Goal: Transaction & Acquisition: Purchase product/service

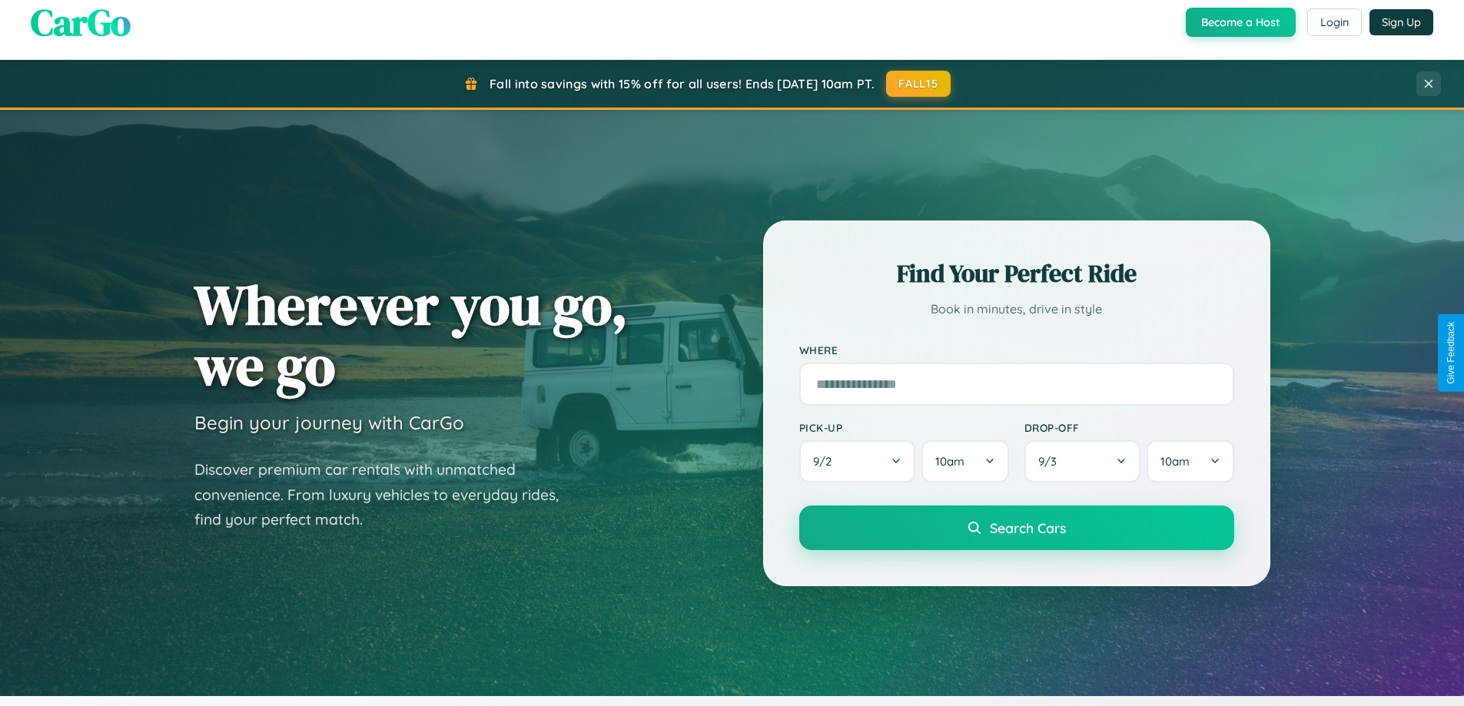
scroll to position [45, 0]
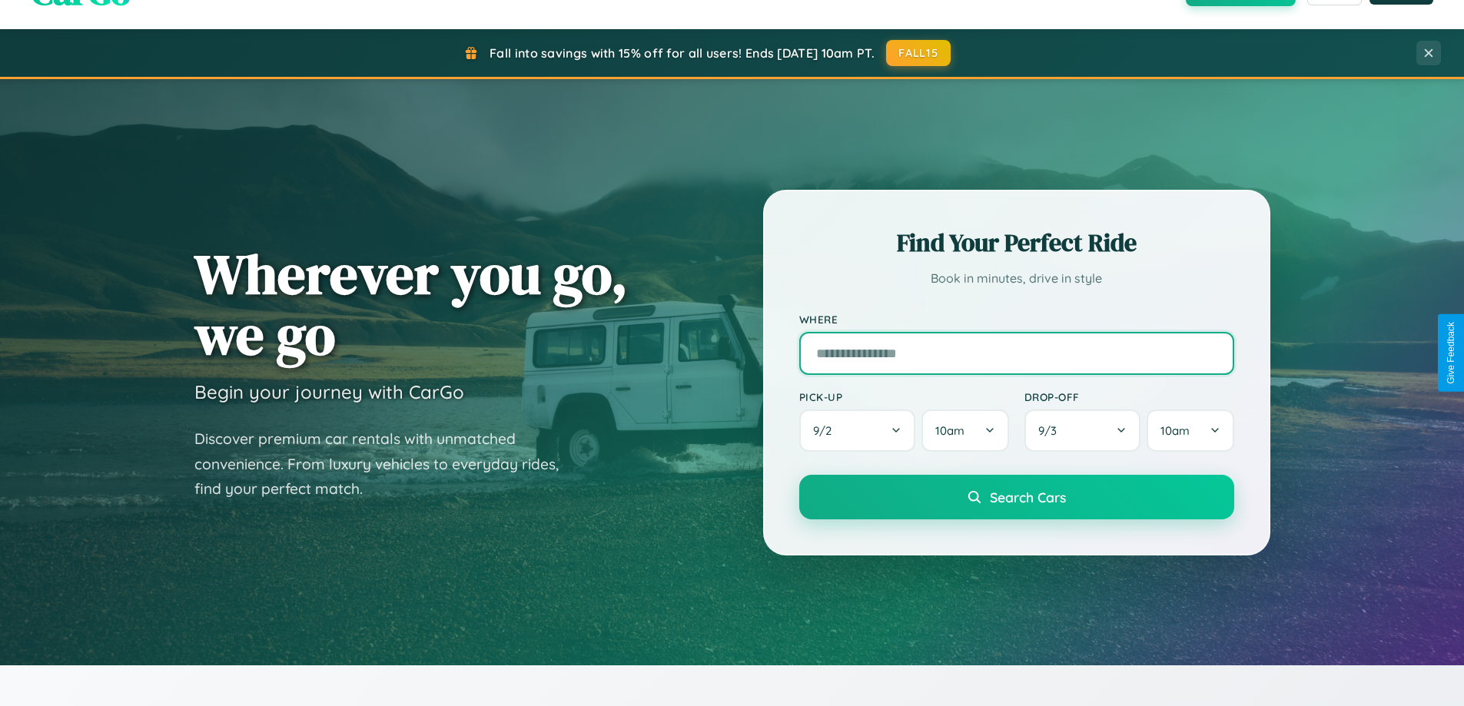
click at [1016, 353] on input "text" at bounding box center [1016, 353] width 435 height 43
type input "**********"
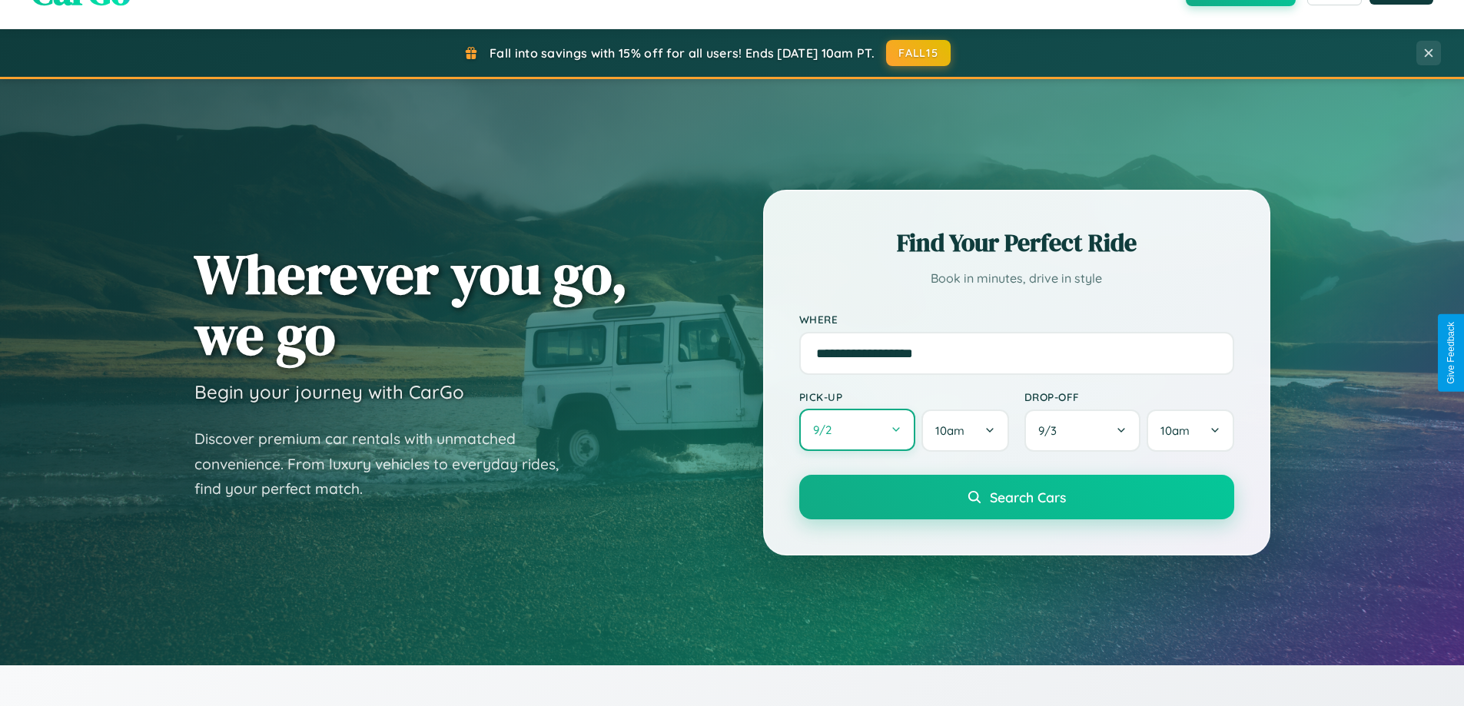
click at [857, 430] on button "9 / 2" at bounding box center [857, 430] width 117 height 42
select select "*"
select select "****"
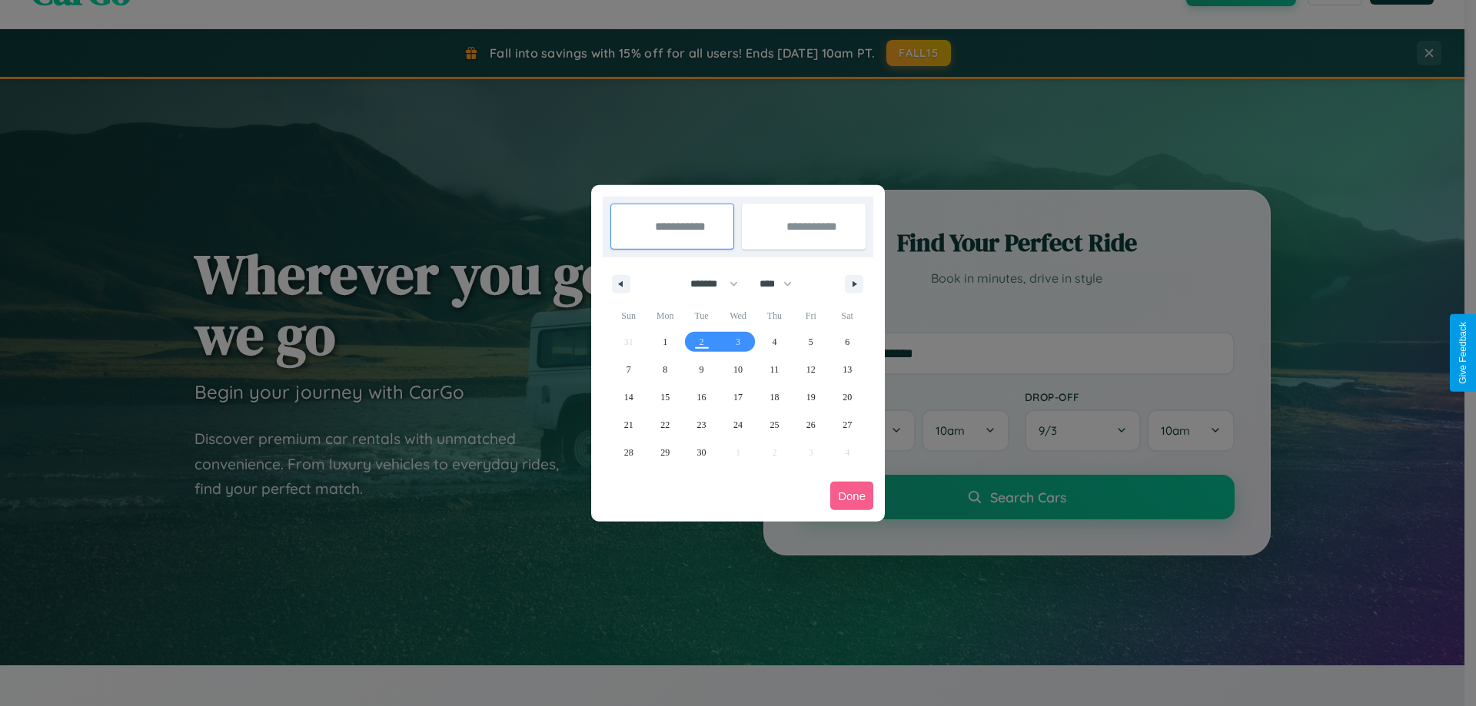
drag, startPoint x: 707, startPoint y: 284, endPoint x: 738, endPoint y: 308, distance: 39.4
click at [707, 284] on select "******* ******** ***** ***** *** **** **** ****** ********* ******* ******** **…" at bounding box center [711, 283] width 65 height 25
select select "**"
click at [701, 397] on span "16" at bounding box center [701, 398] width 9 height 28
type input "**********"
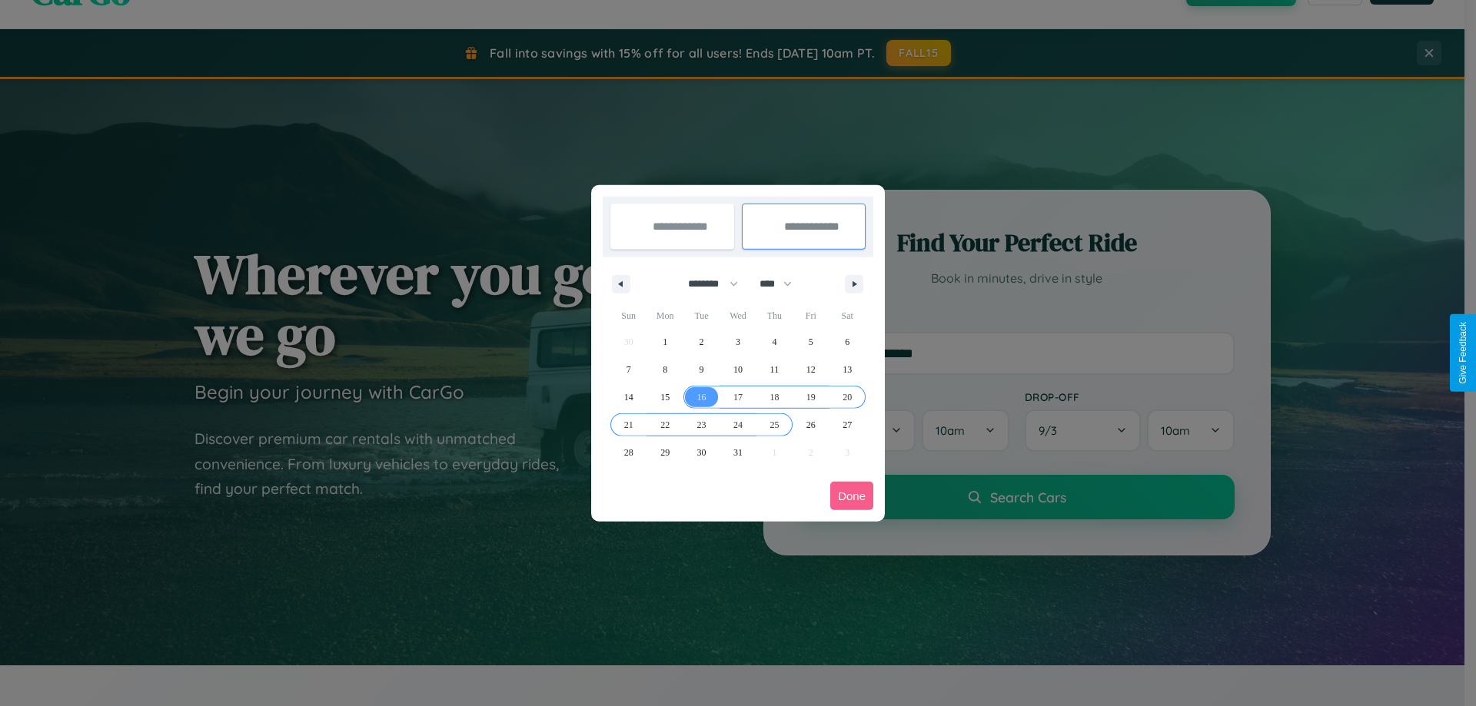
click at [774, 424] on span "25" at bounding box center [773, 425] width 9 height 28
type input "**********"
click at [852, 496] on button "Done" at bounding box center [851, 496] width 43 height 28
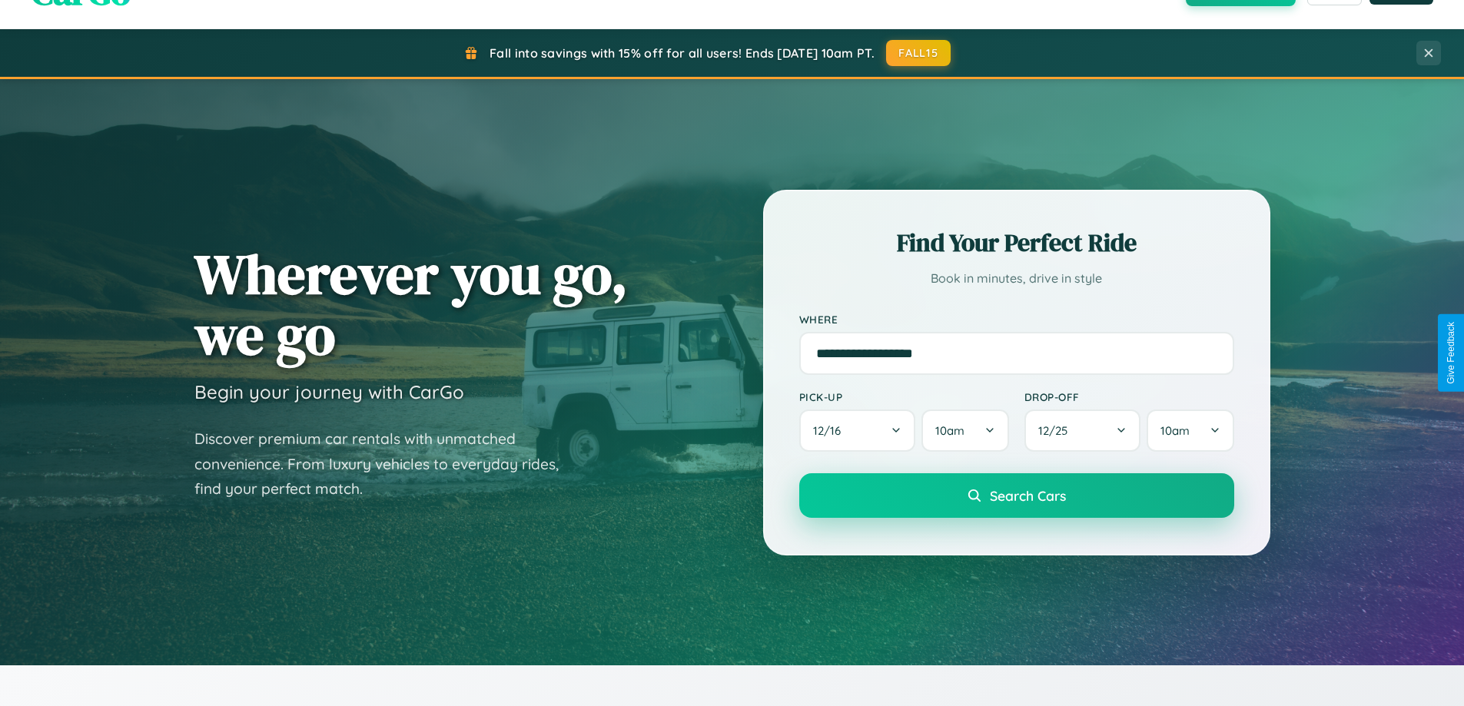
click at [1016, 496] on span "Search Cars" at bounding box center [1028, 495] width 76 height 17
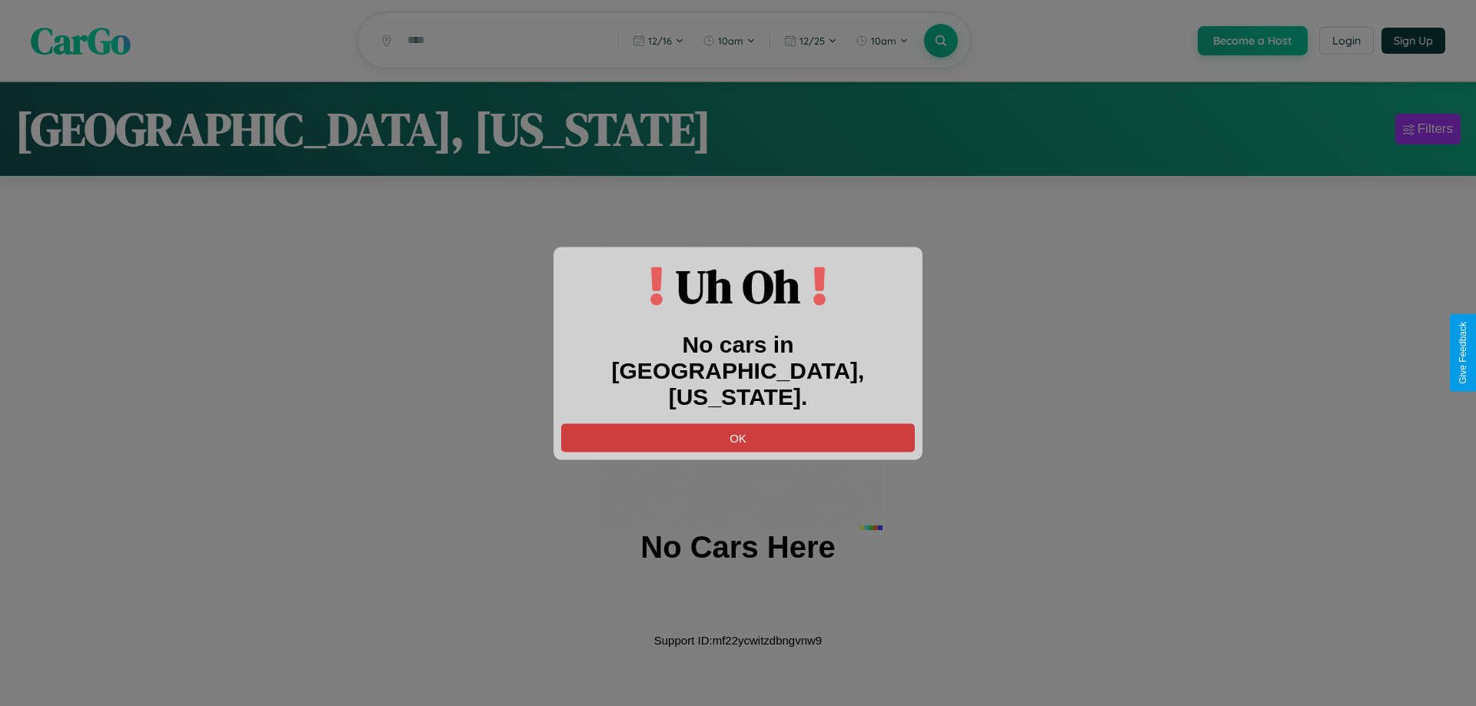
click at [738, 423] on button "OK" at bounding box center [738, 437] width 354 height 28
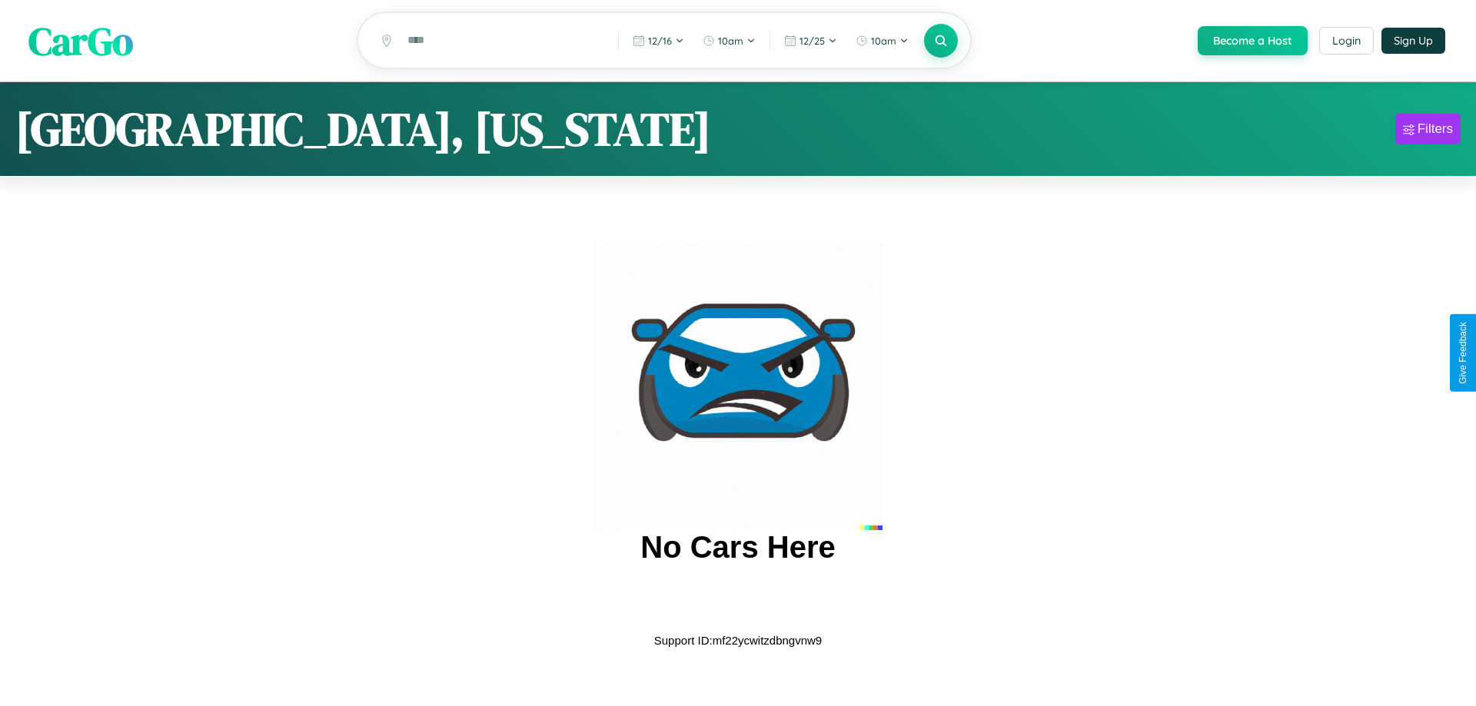
click at [81, 42] on span "CarGo" at bounding box center [80, 40] width 105 height 53
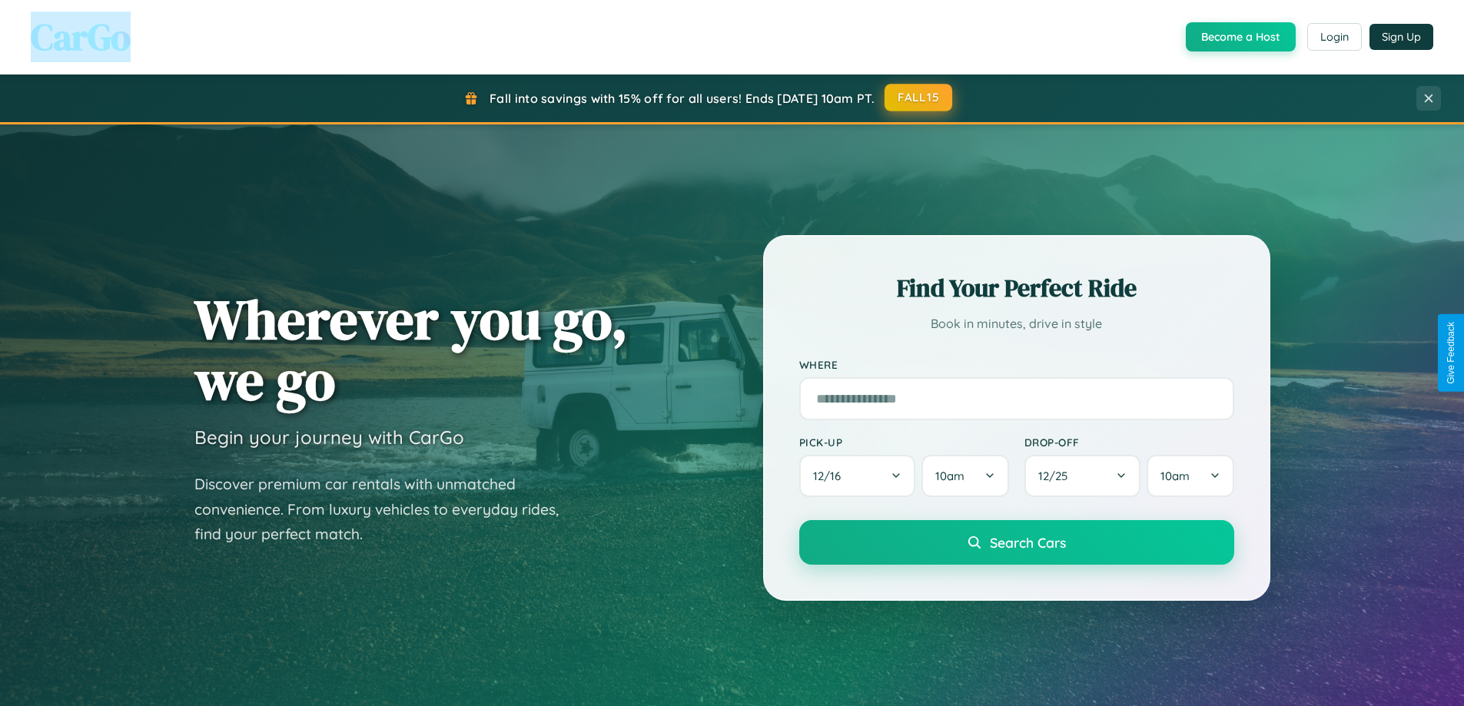
click at [919, 98] on button "FALL15" at bounding box center [919, 98] width 68 height 28
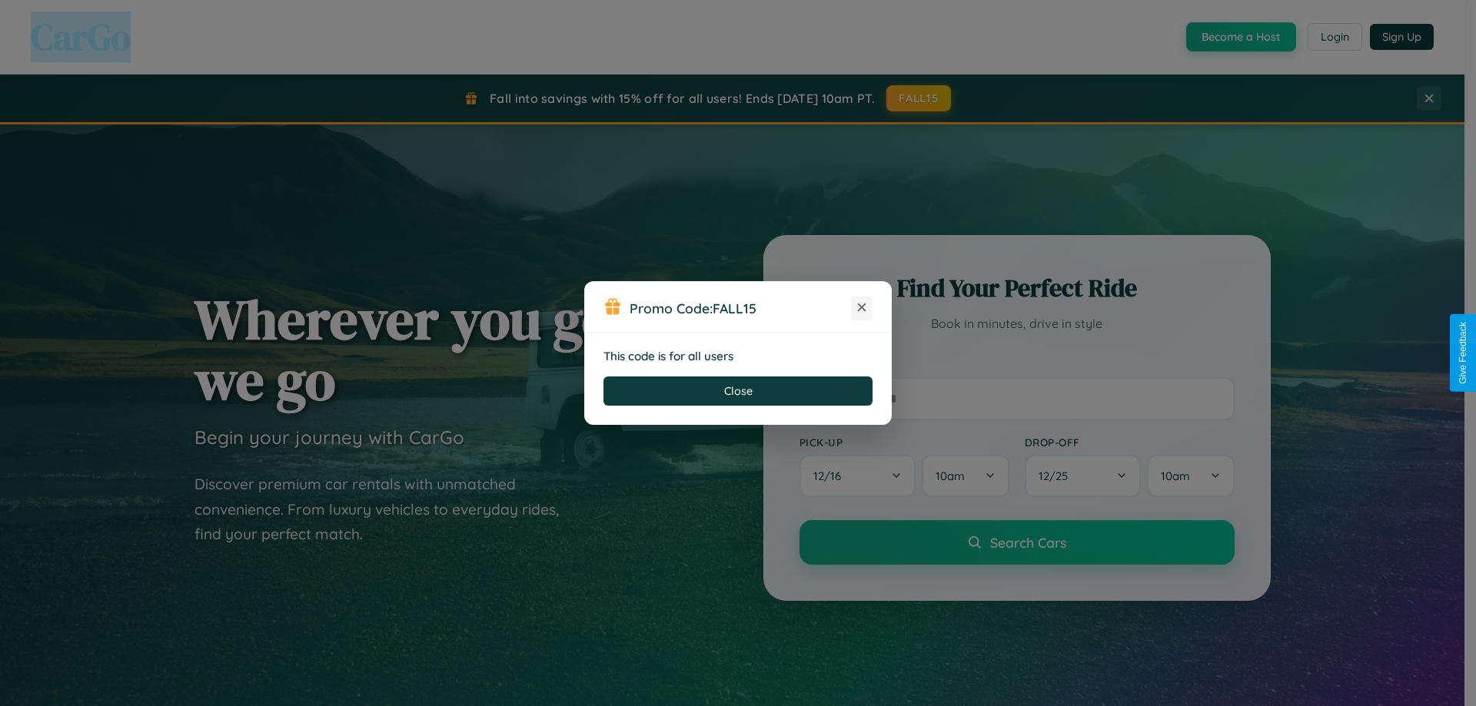
click at [862, 308] on icon at bounding box center [861, 307] width 15 height 15
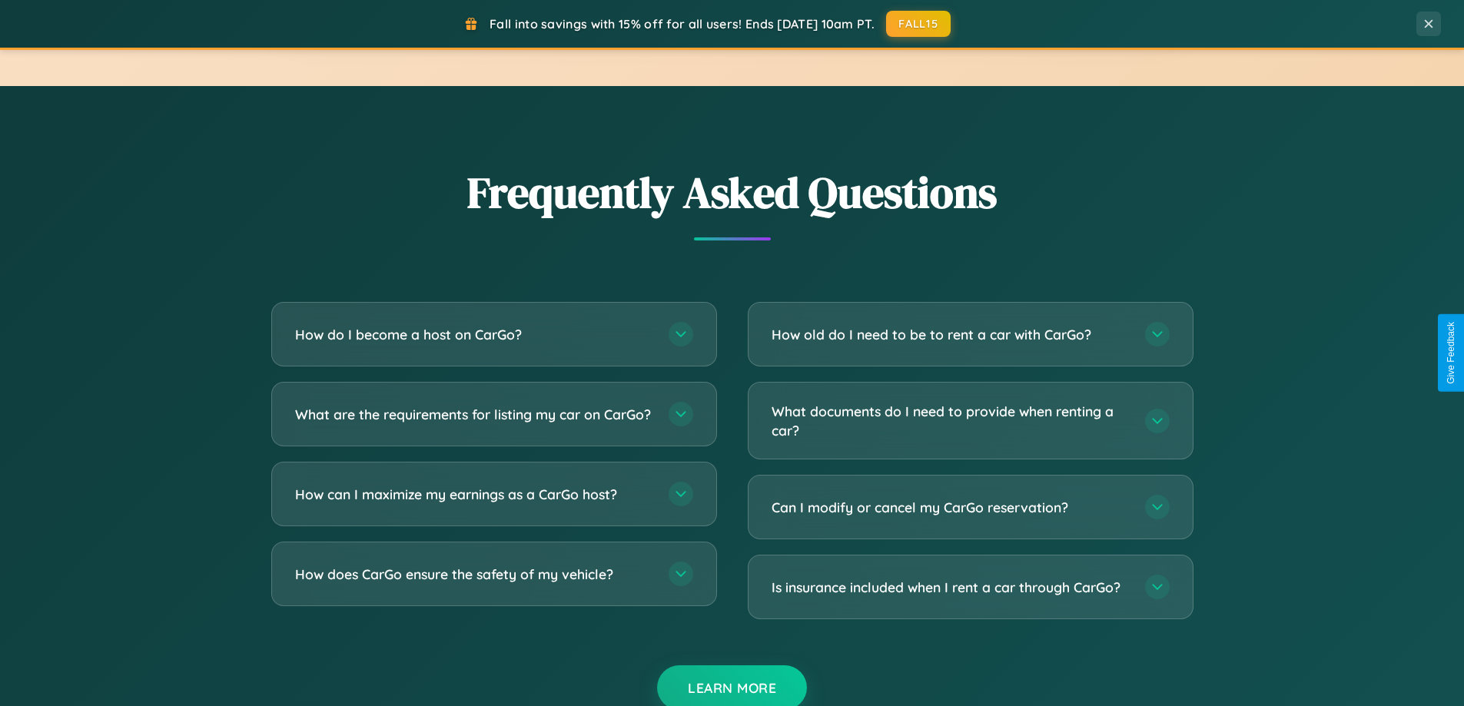
scroll to position [2957, 0]
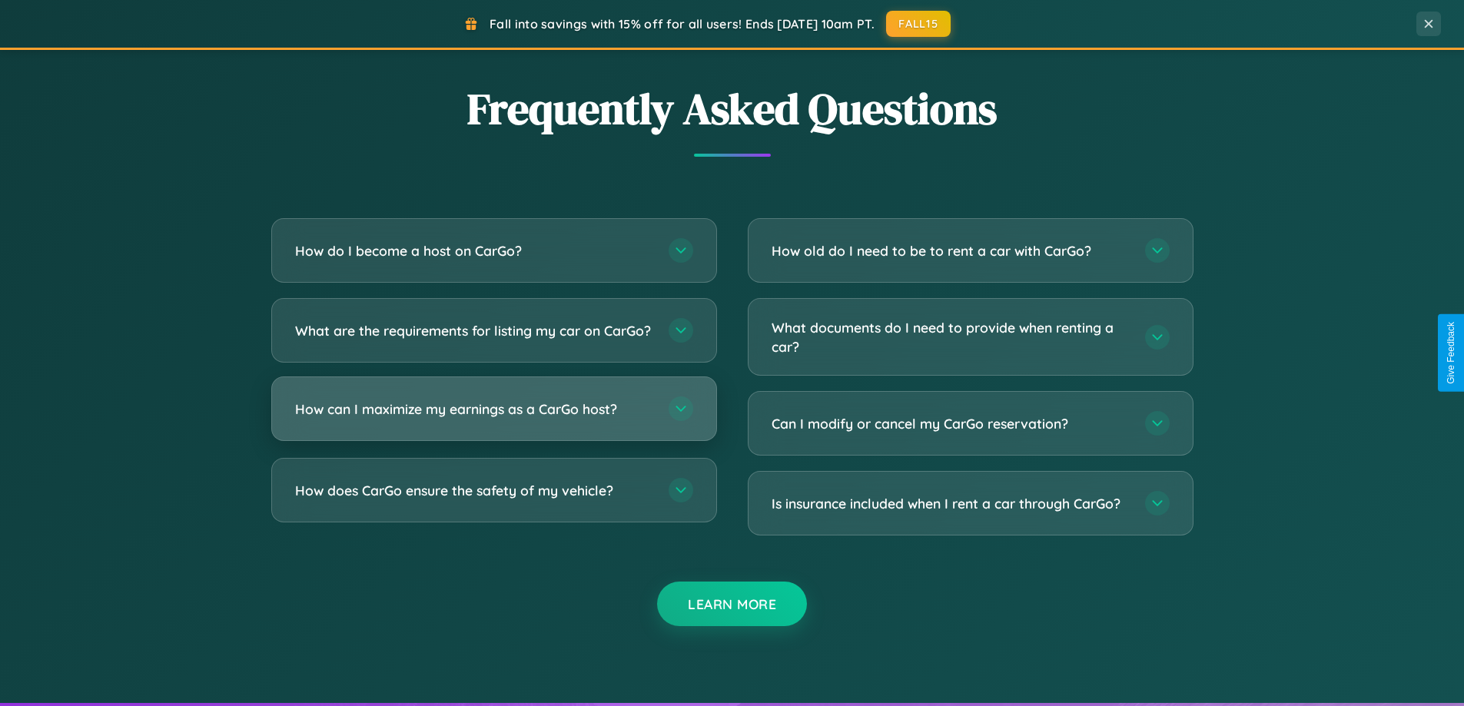
click at [493, 419] on h3 "How can I maximize my earnings as a CarGo host?" at bounding box center [474, 409] width 358 height 19
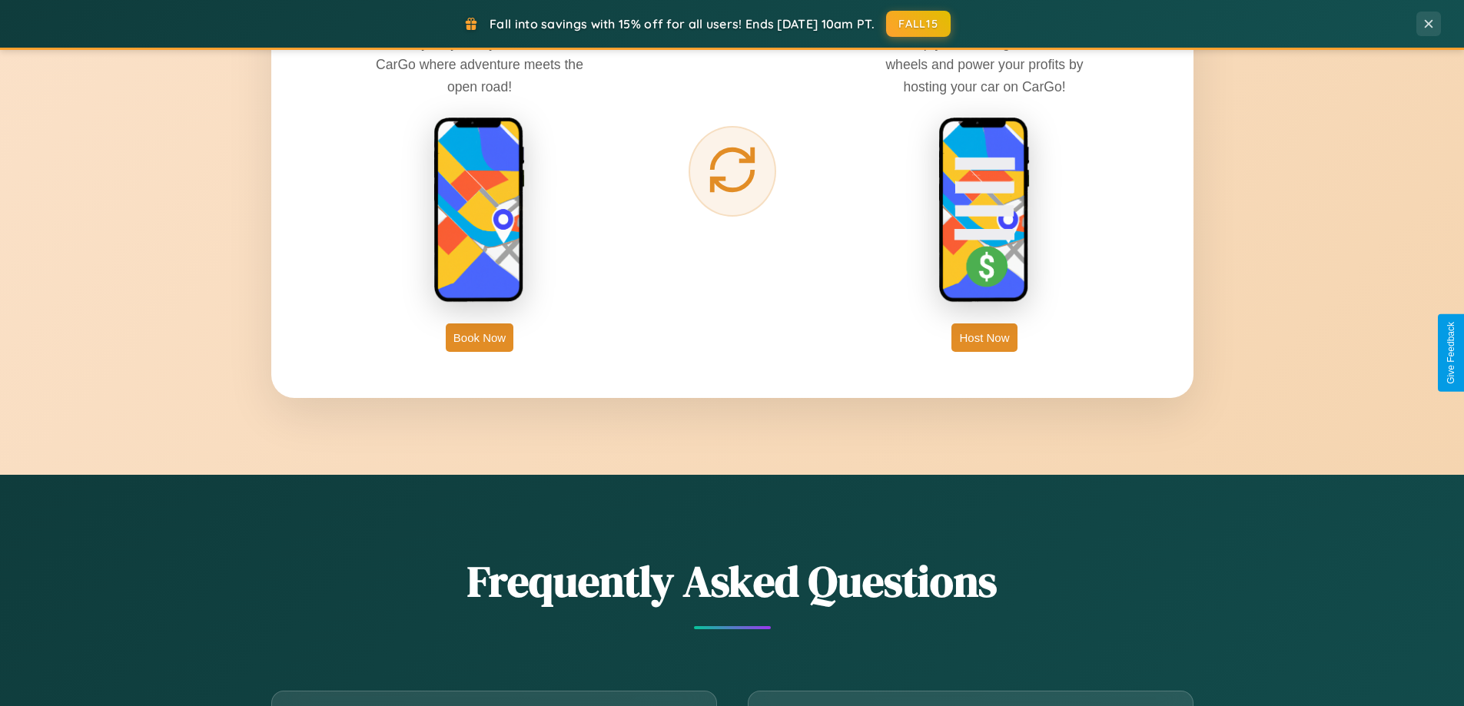
scroll to position [2469, 0]
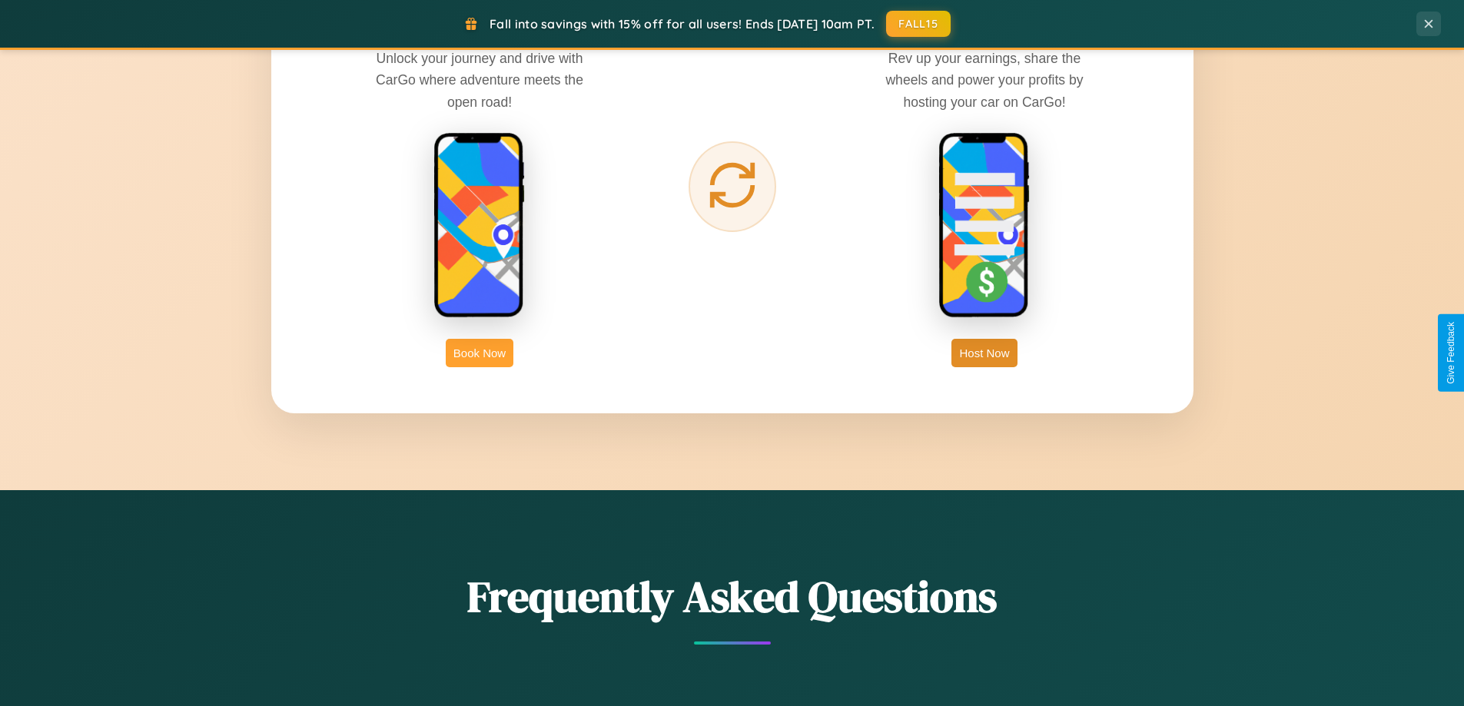
click at [480, 353] on button "Book Now" at bounding box center [480, 353] width 68 height 28
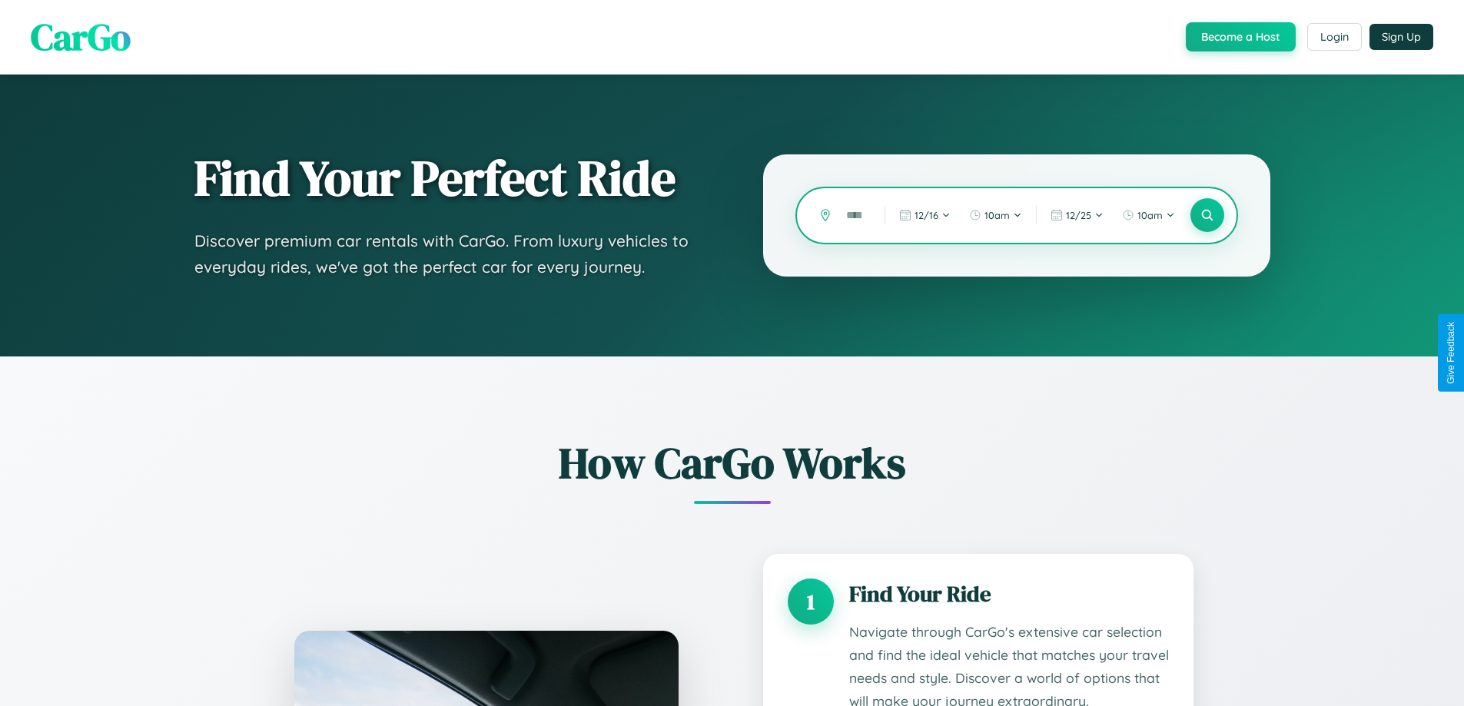
click at [854, 215] on input "text" at bounding box center [854, 215] width 31 height 27
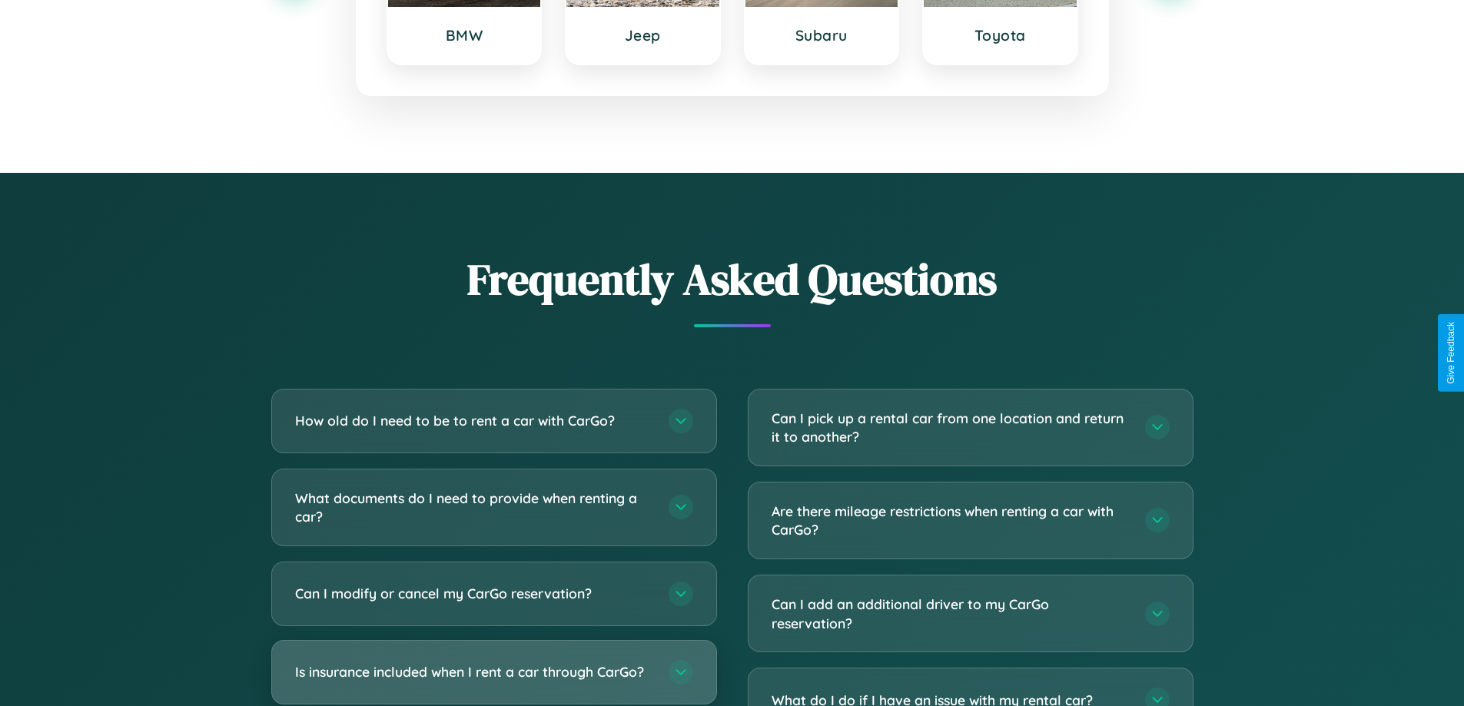
click at [493, 673] on h3 "Is insurance included when I rent a car through CarGo?" at bounding box center [474, 672] width 358 height 19
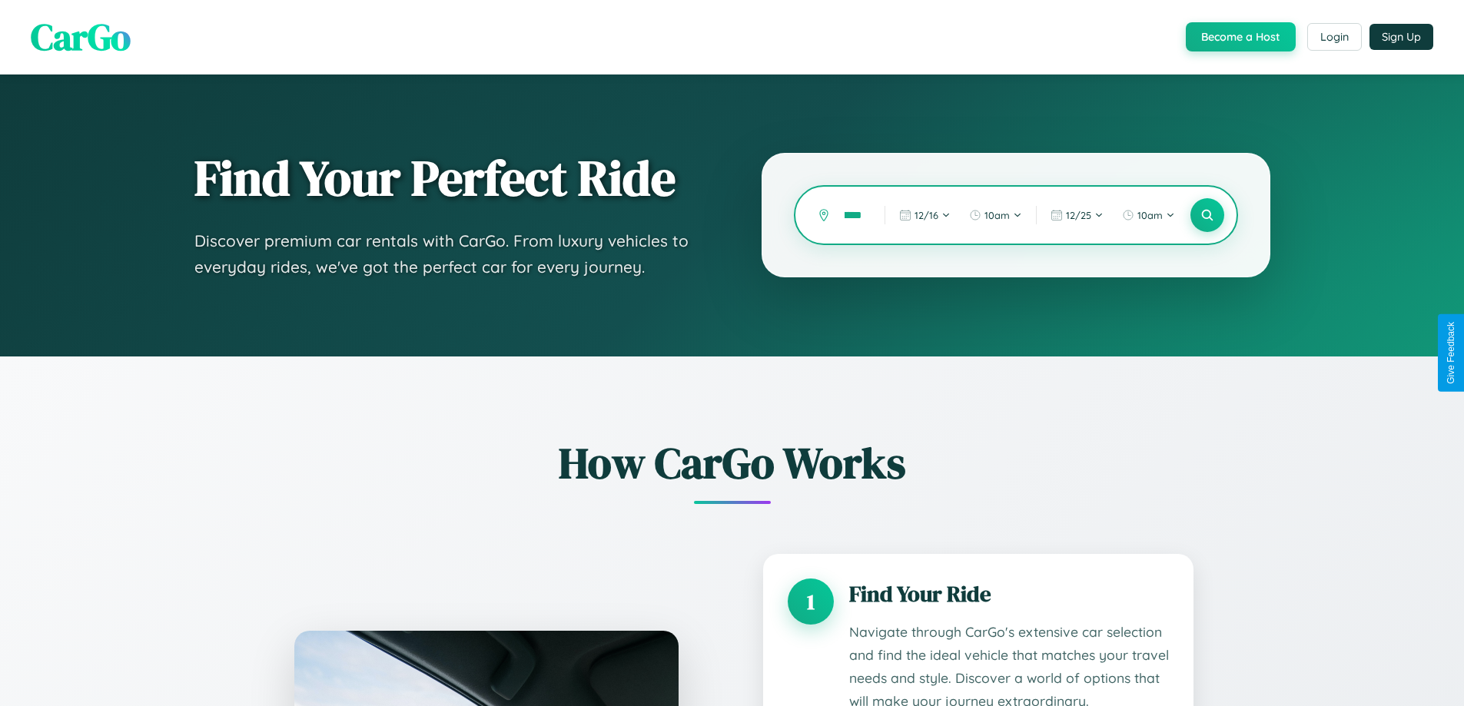
scroll to position [0, 38]
type input "*********"
click at [1207, 215] on icon at bounding box center [1207, 215] width 15 height 15
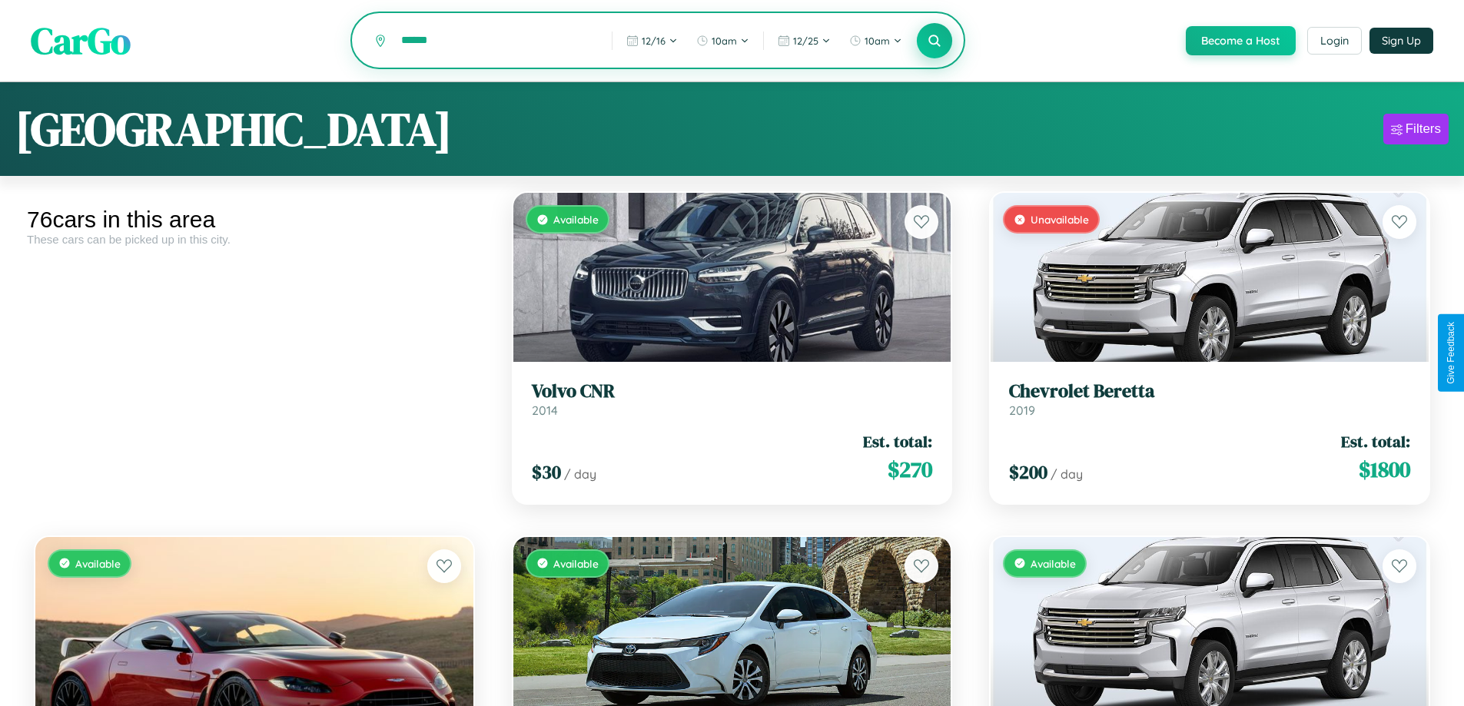
type input "******"
click at [934, 42] on icon at bounding box center [935, 40] width 15 height 15
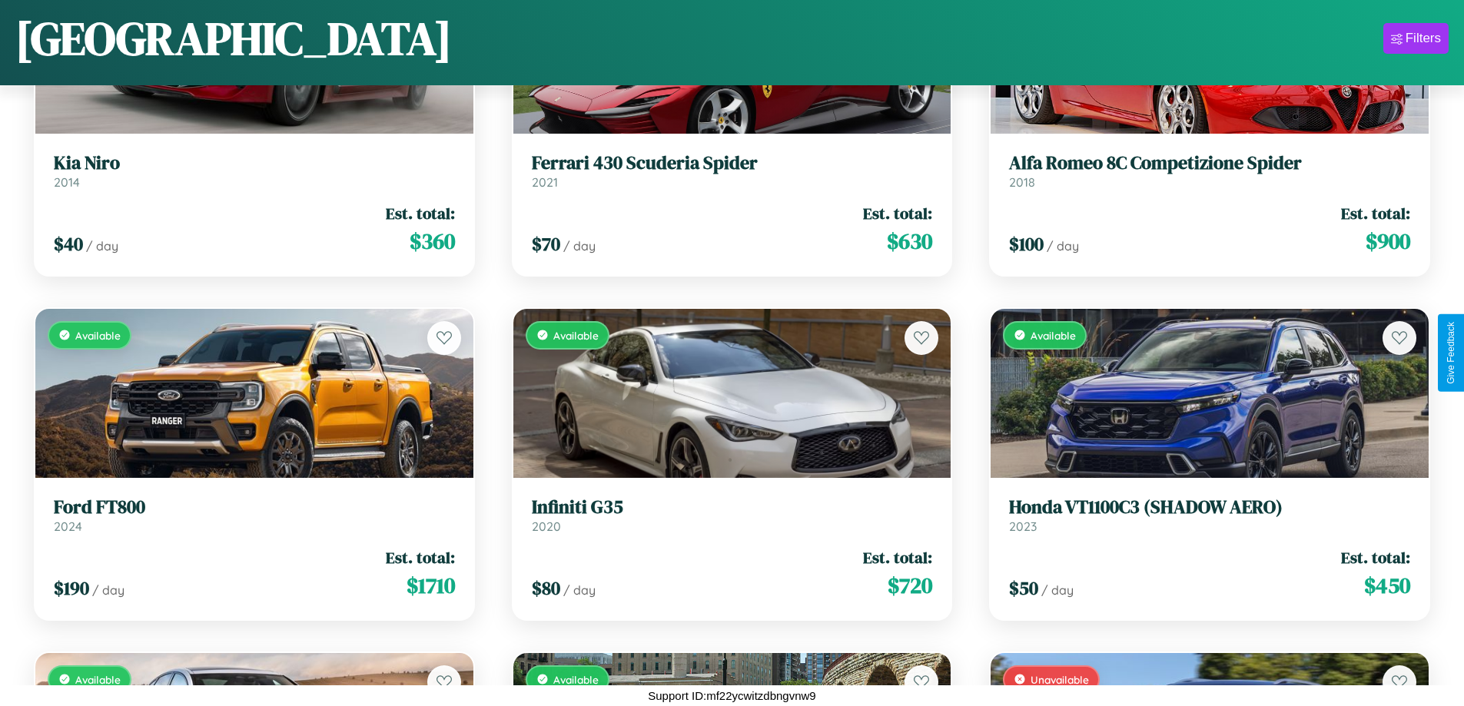
scroll to position [5723, 0]
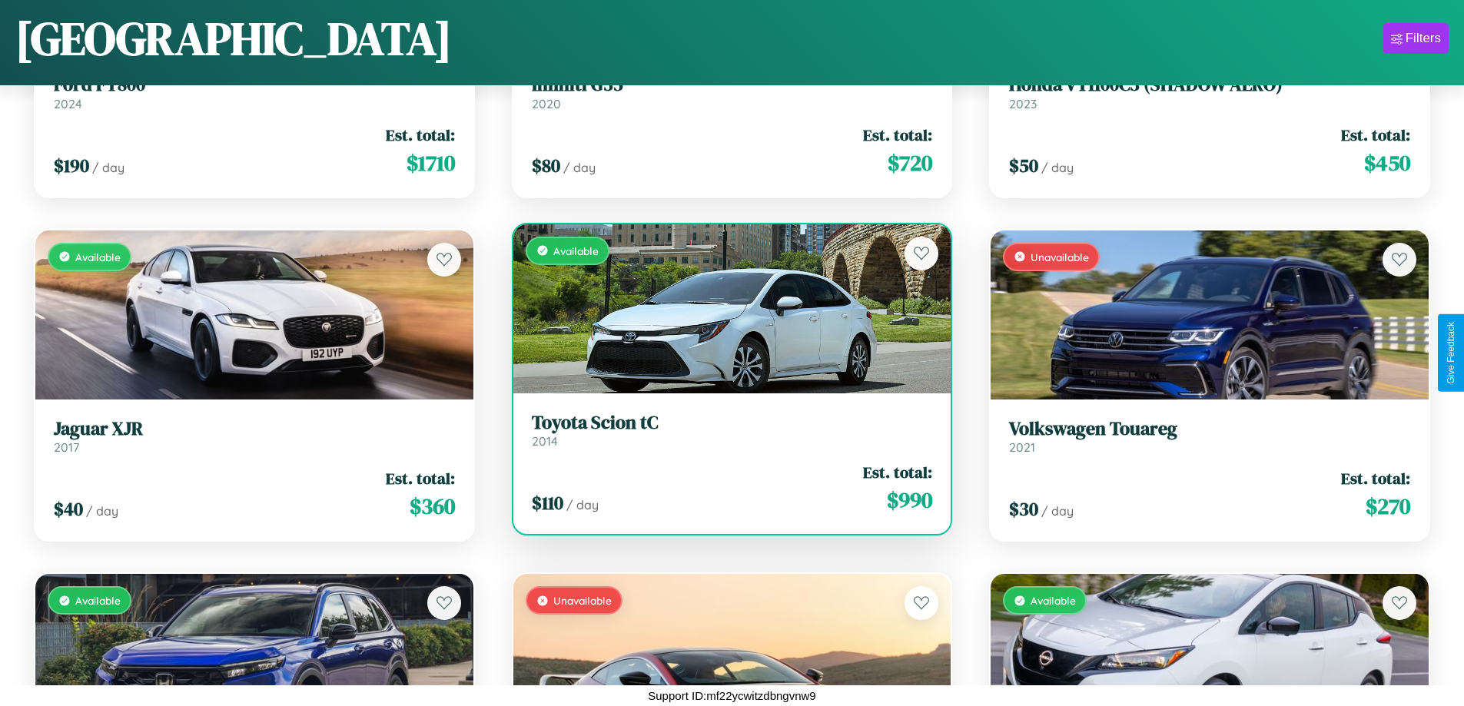
click at [726, 431] on h3 "Toyota Scion tC" at bounding box center [732, 423] width 401 height 22
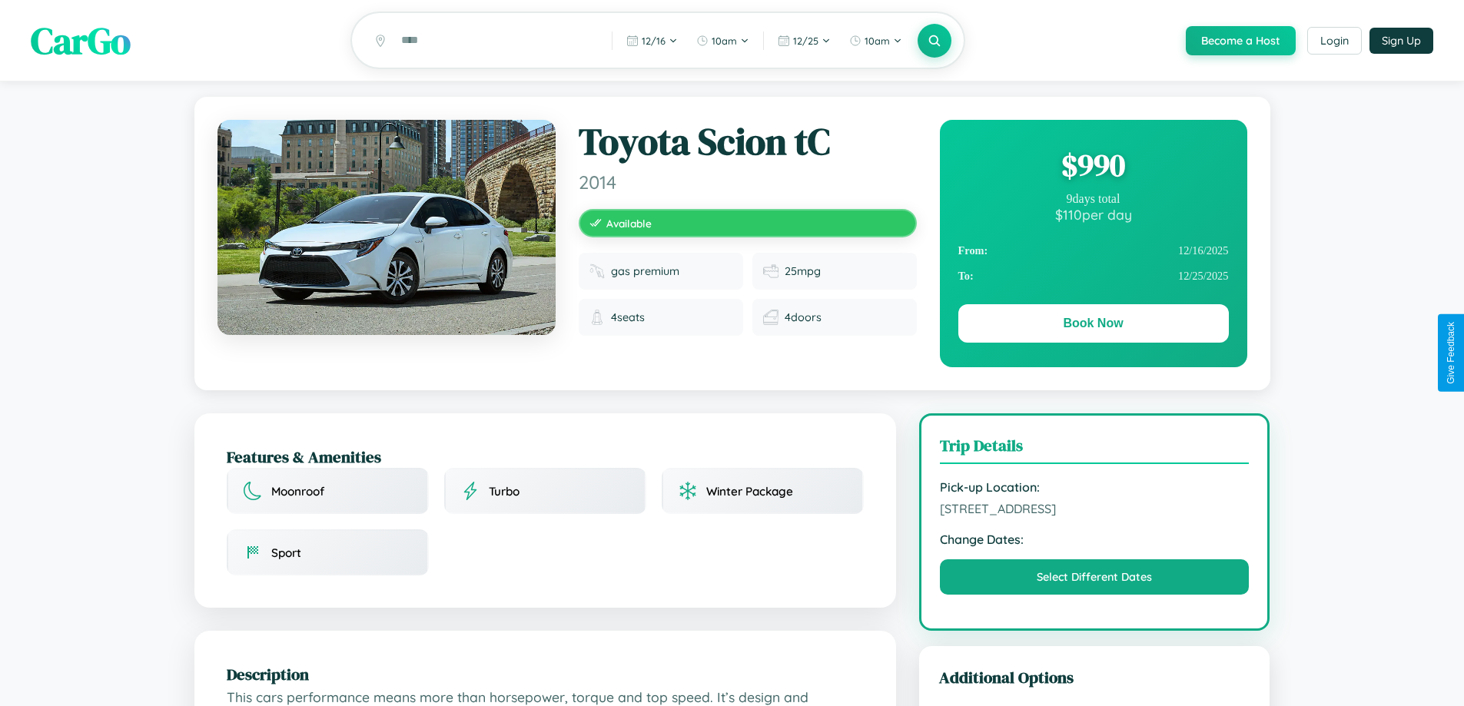
scroll to position [505, 0]
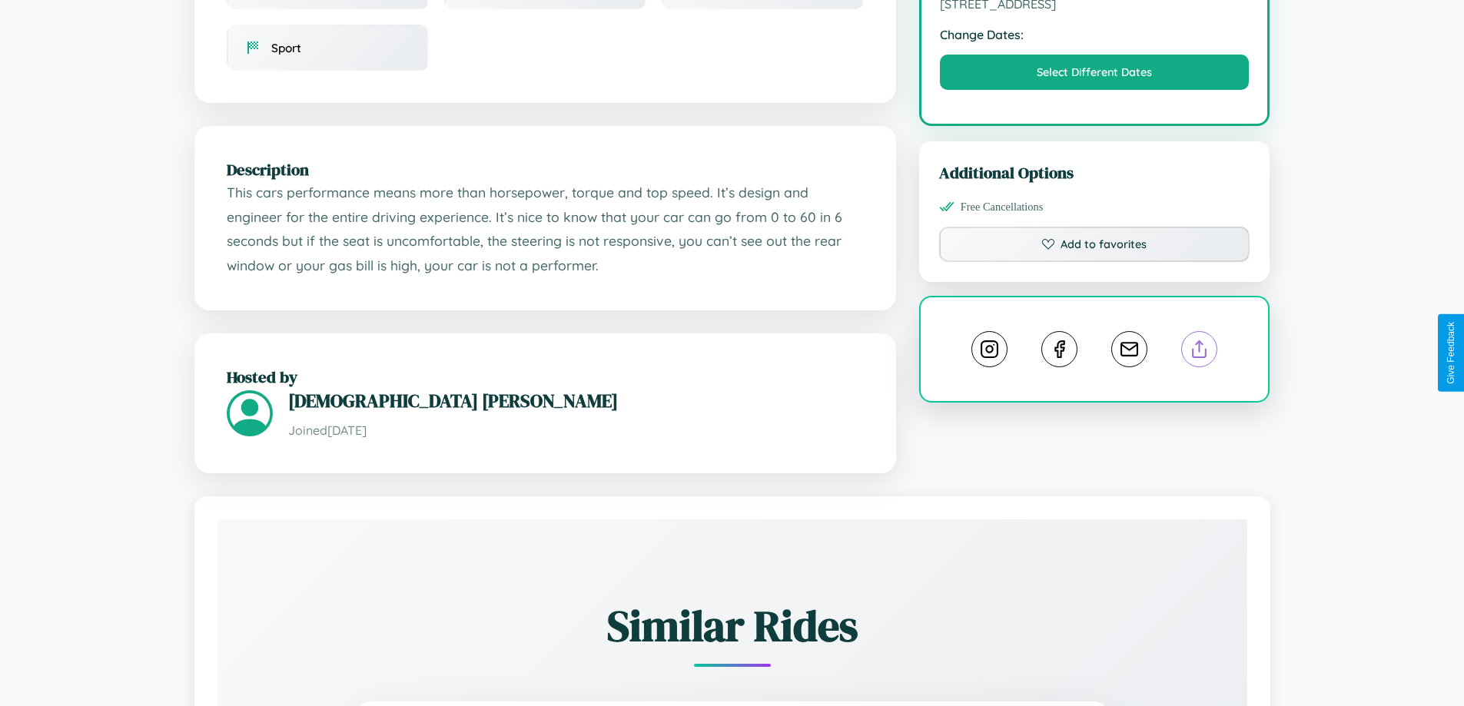
click at [1200, 351] on line at bounding box center [1200, 346] width 0 height 11
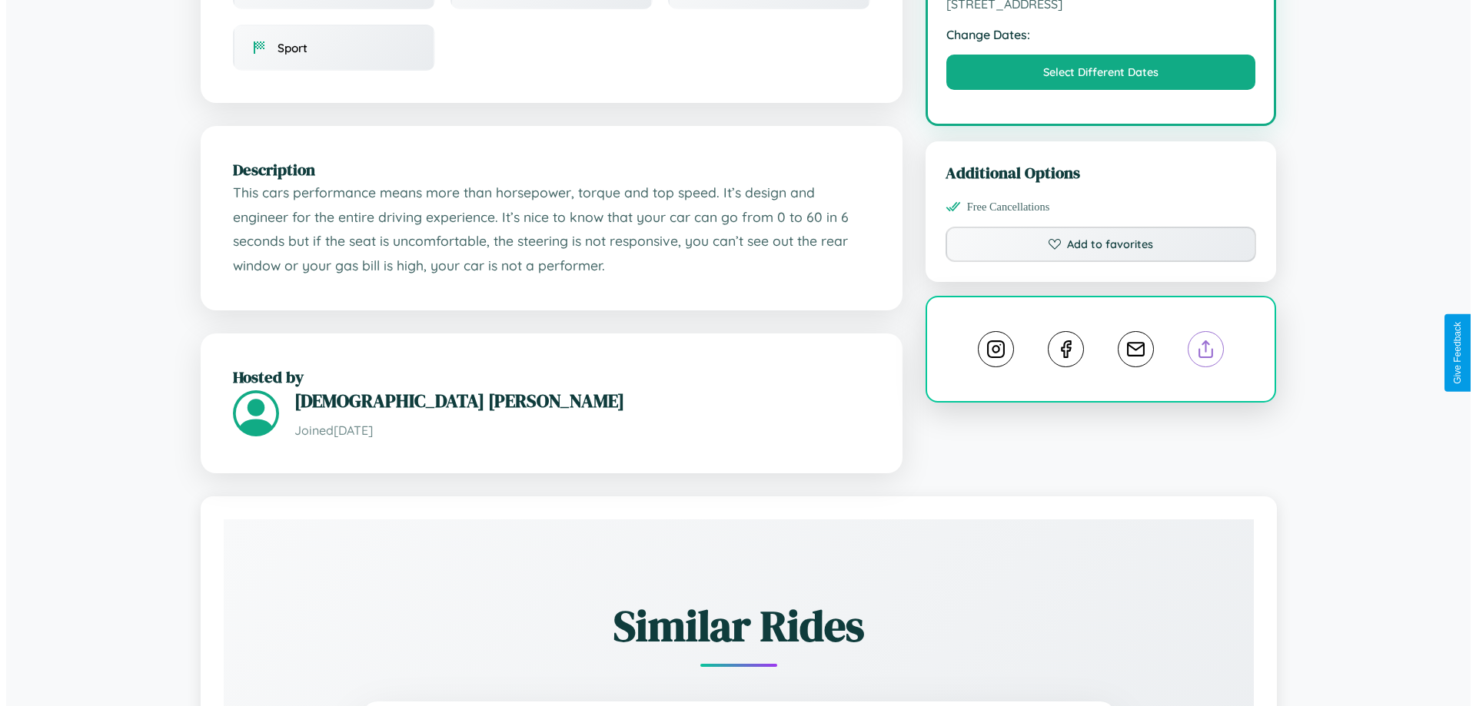
scroll to position [0, 0]
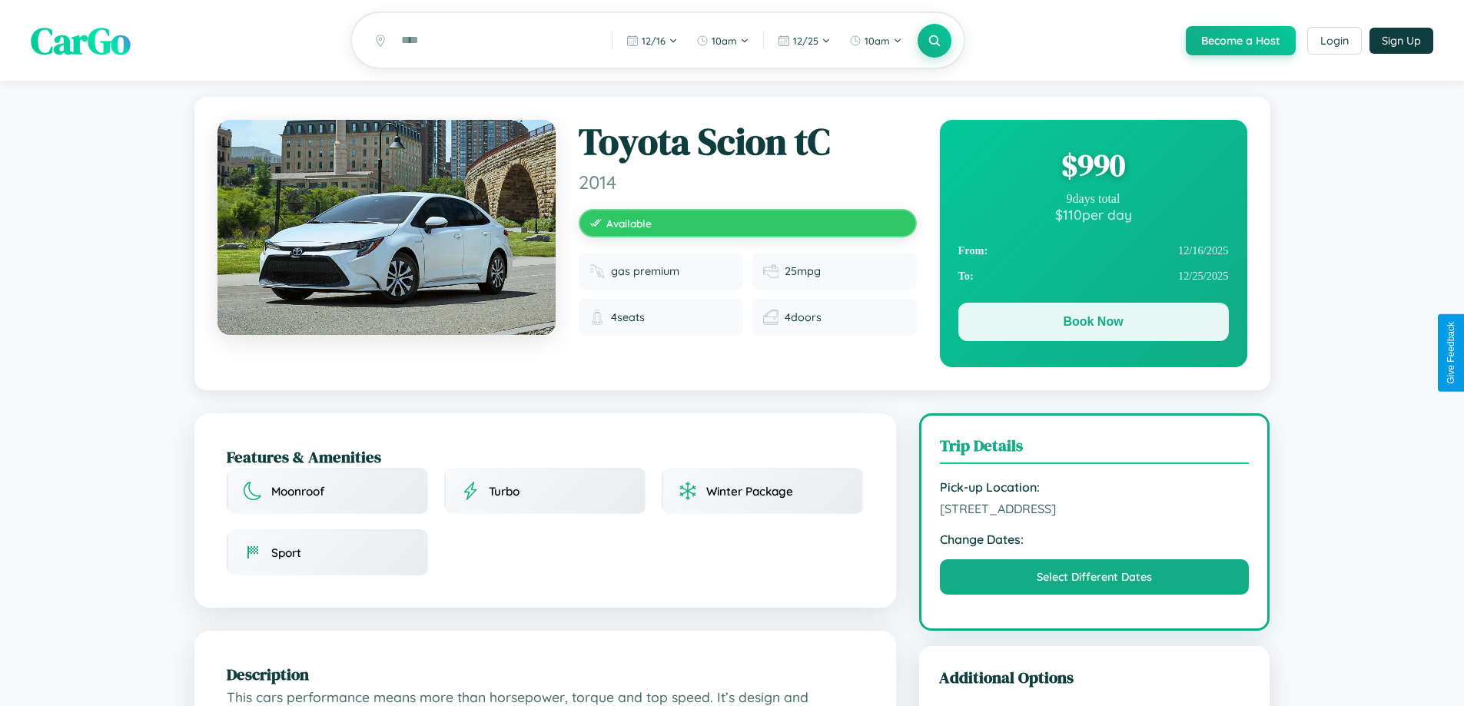
click at [1093, 324] on button "Book Now" at bounding box center [1093, 322] width 271 height 38
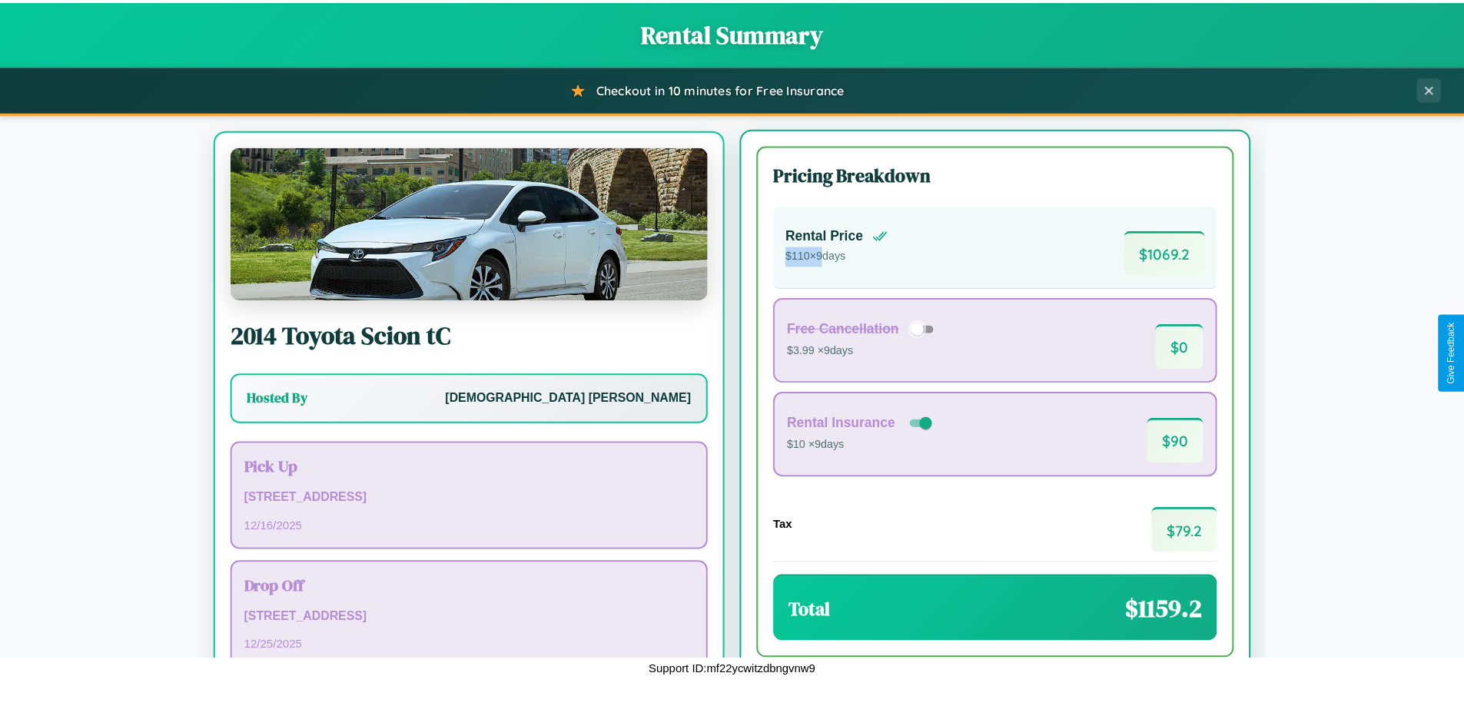
scroll to position [71, 0]
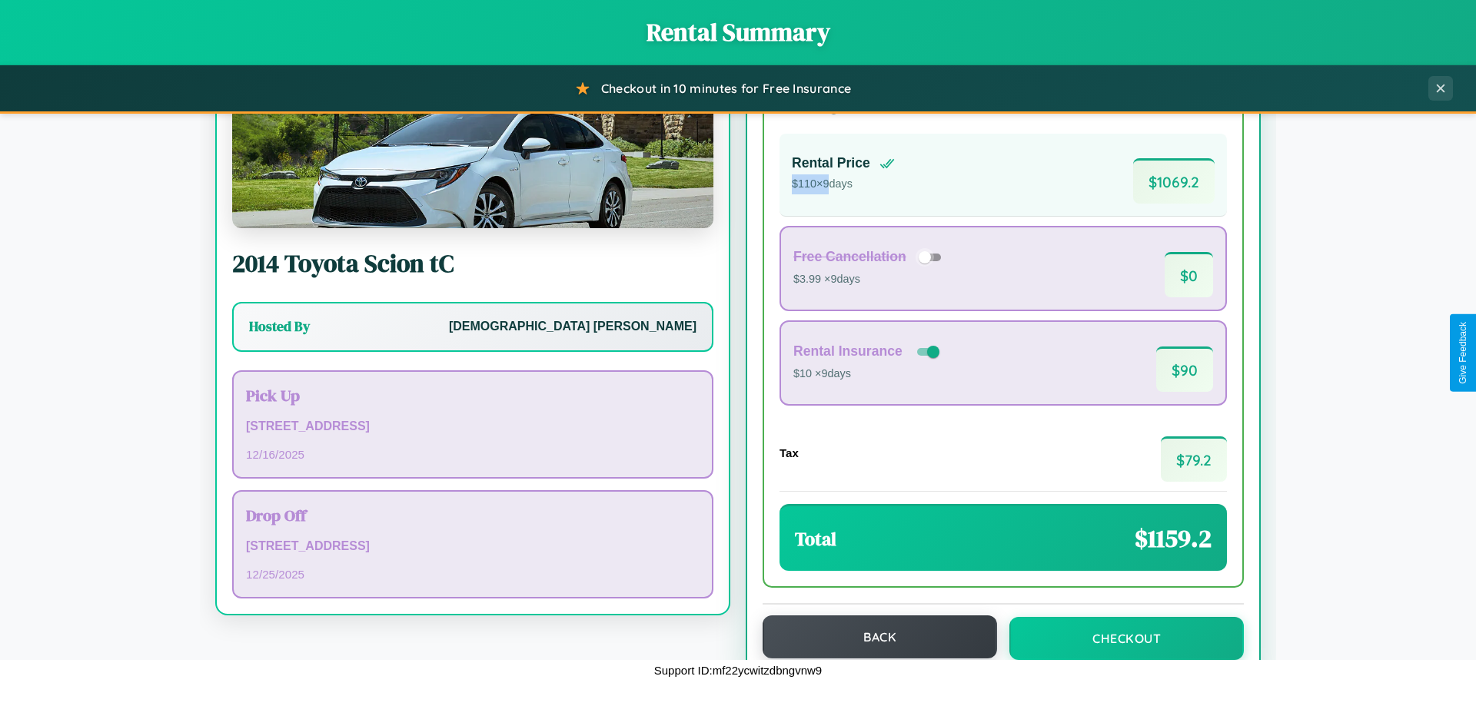
click at [872, 637] on button "Back" at bounding box center [879, 637] width 234 height 43
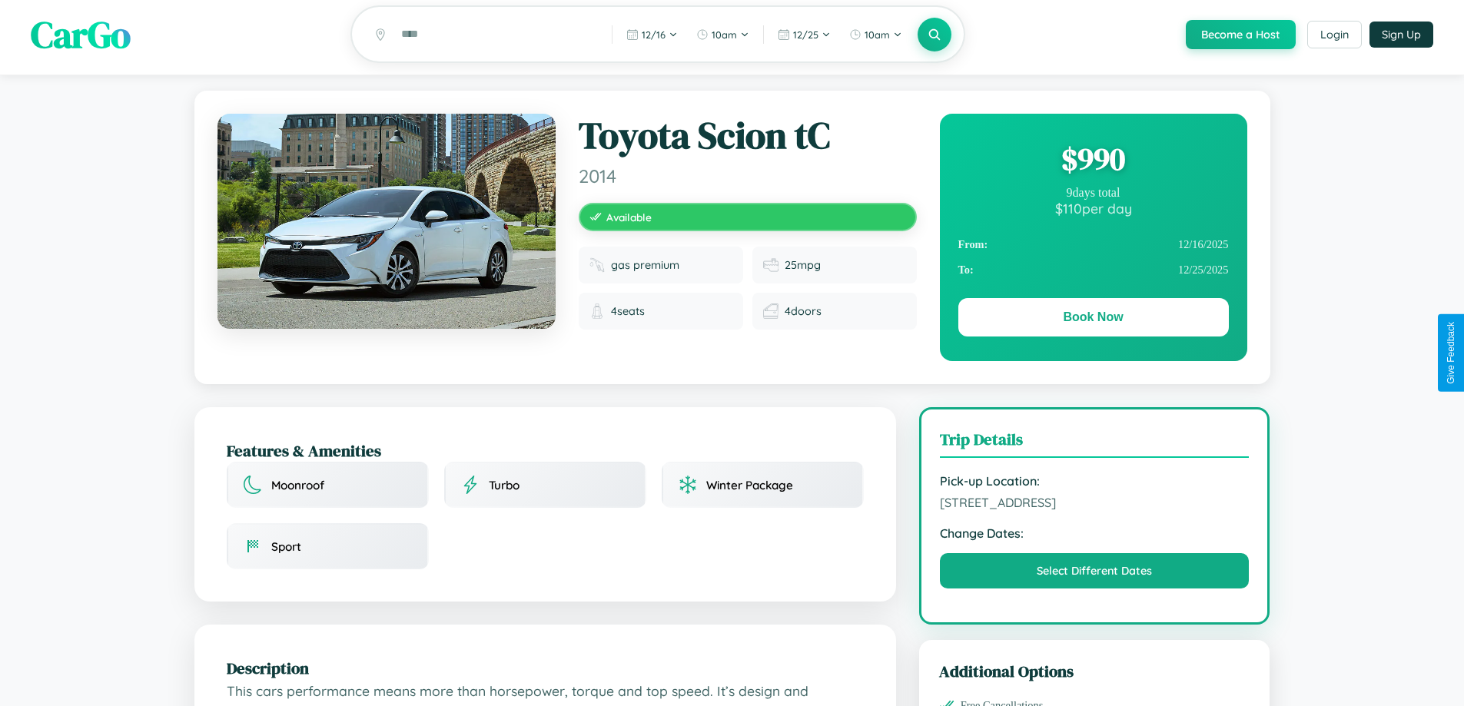
scroll to position [221, 0]
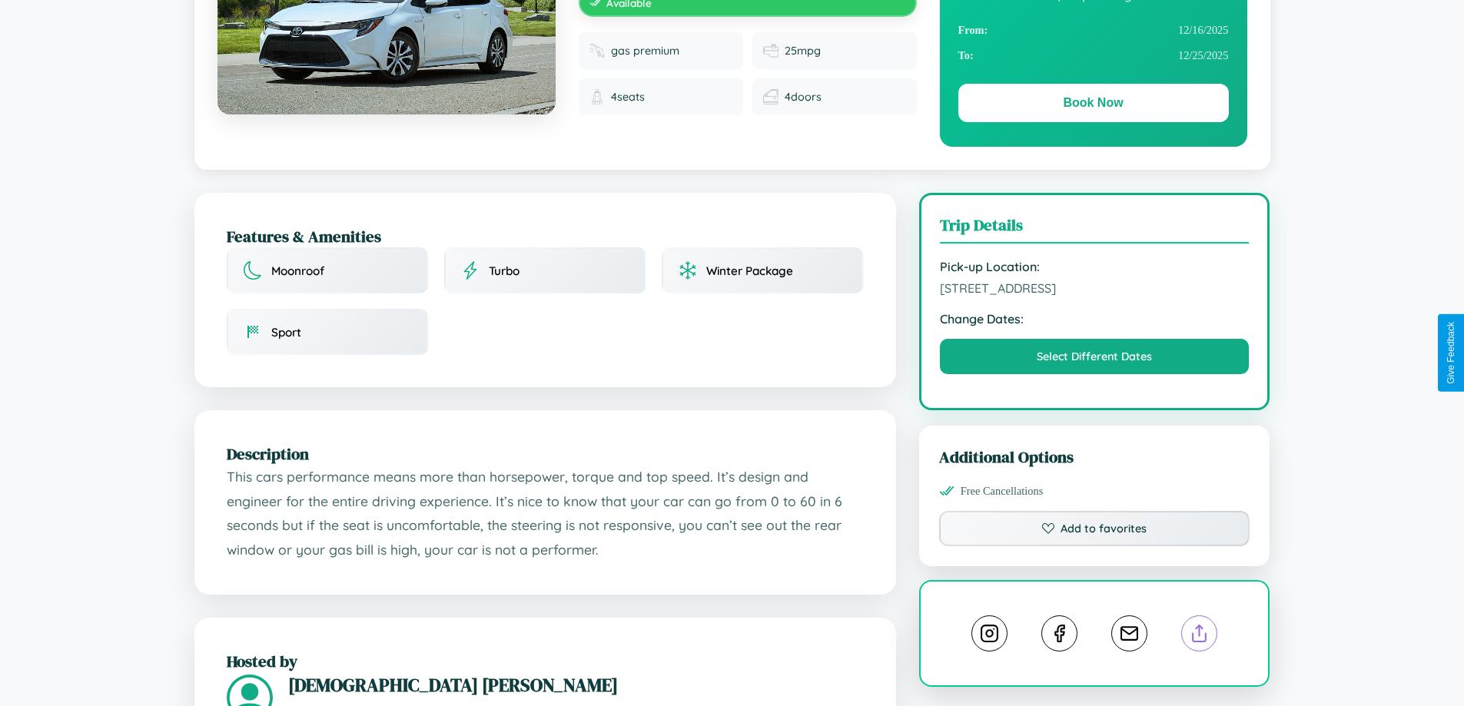
click at [1200, 636] on line at bounding box center [1200, 631] width 0 height 11
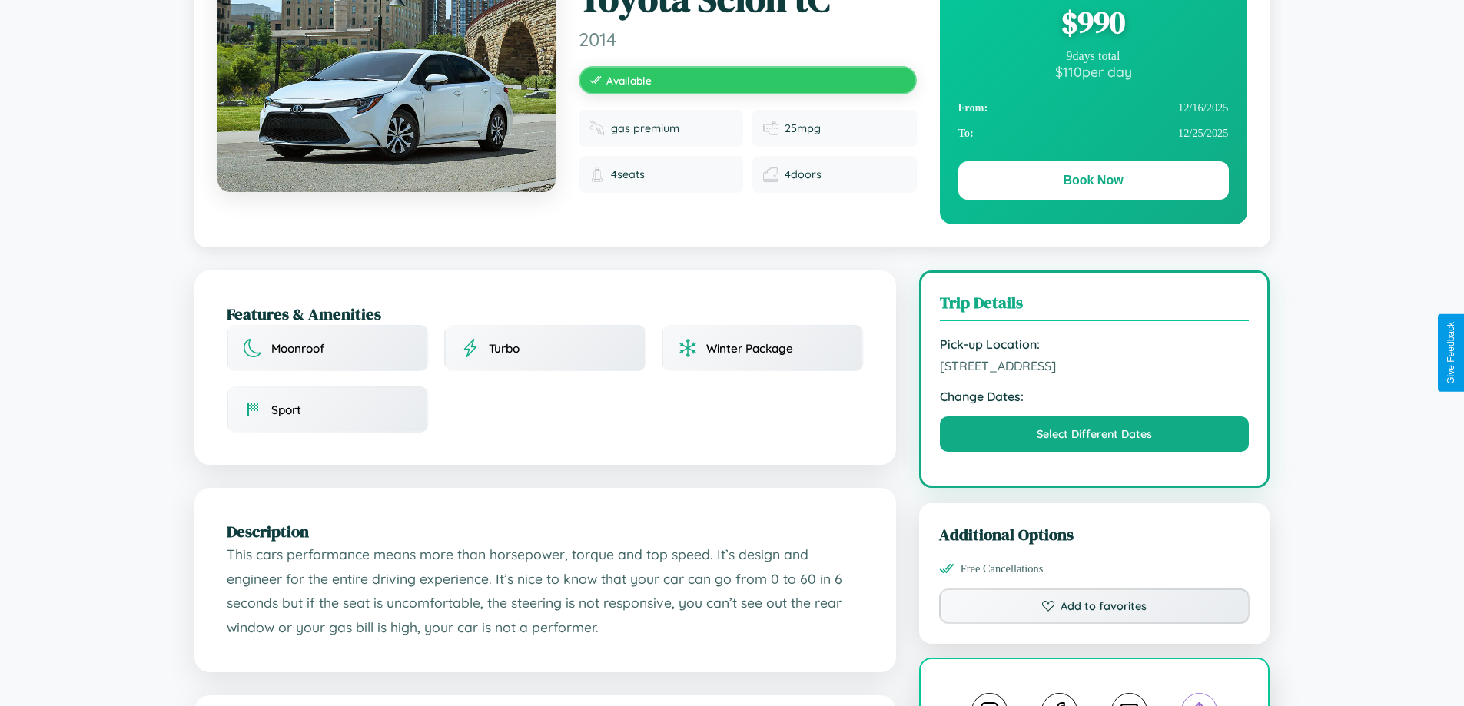
scroll to position [0, 0]
